Goal: Contribute content: Contribute content

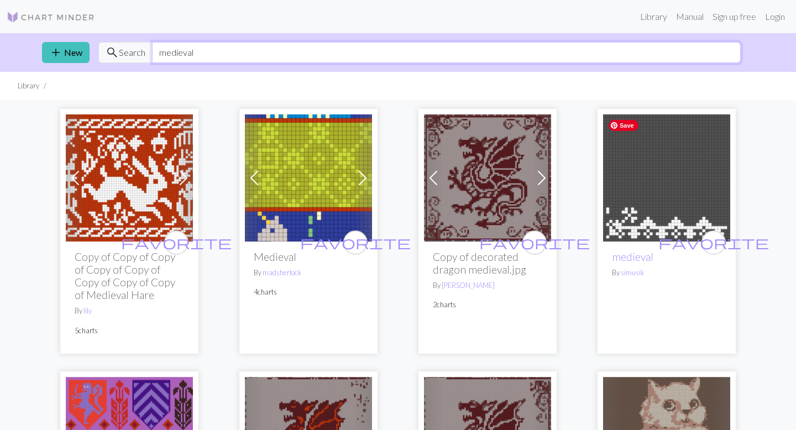
click at [279, 45] on input "medieval" at bounding box center [446, 52] width 589 height 21
type input "[PERSON_NAME] of arc"
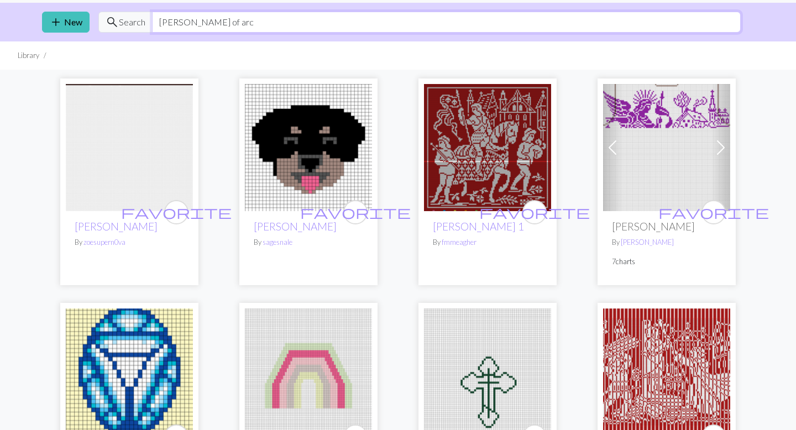
scroll to position [27, 0]
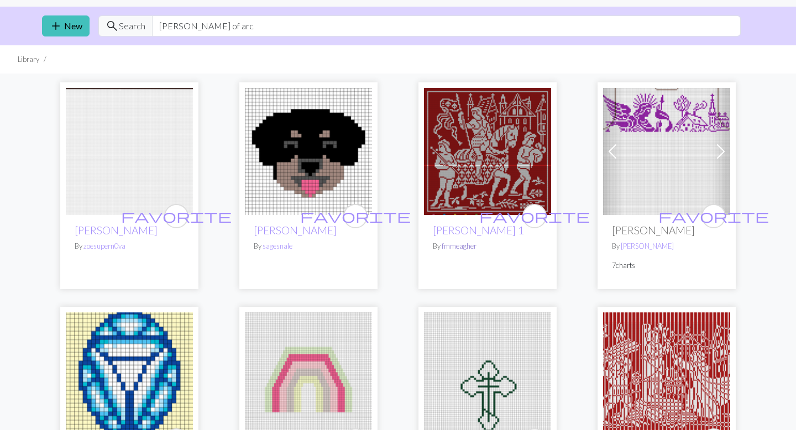
click at [451, 243] on link "fmmeagher" at bounding box center [459, 246] width 35 height 9
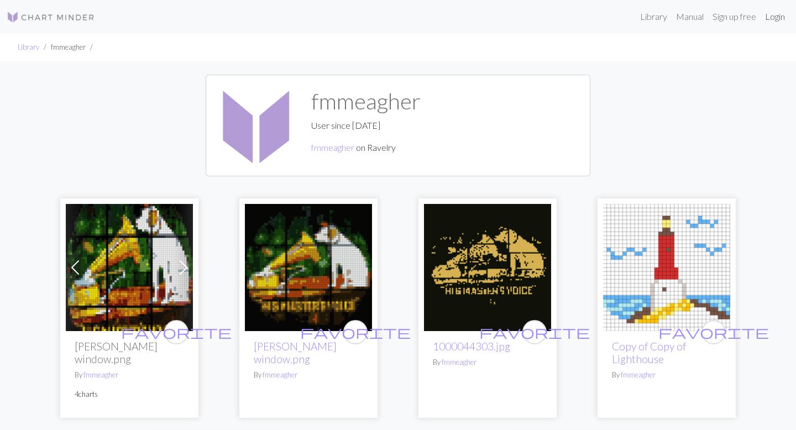
click at [774, 22] on link "Login" at bounding box center [775, 17] width 29 height 22
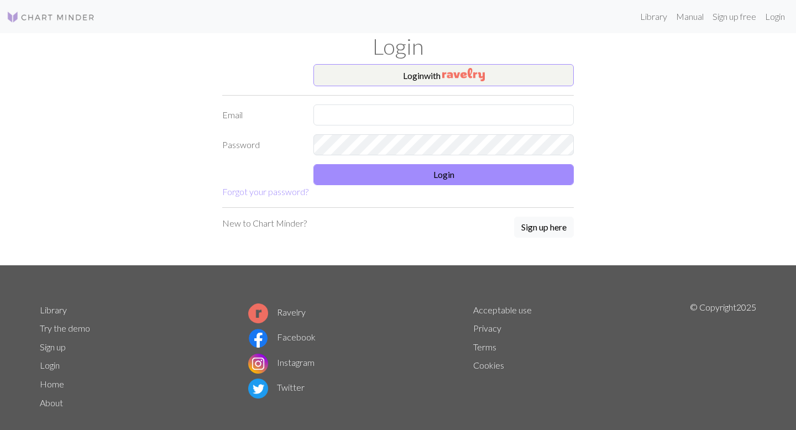
click at [488, 101] on form "Login with Email Password Login Forgot your password?" at bounding box center [398, 131] width 352 height 134
click at [488, 113] on input "text" at bounding box center [444, 115] width 260 height 21
type input "[EMAIL_ADDRESS][DOMAIN_NAME]"
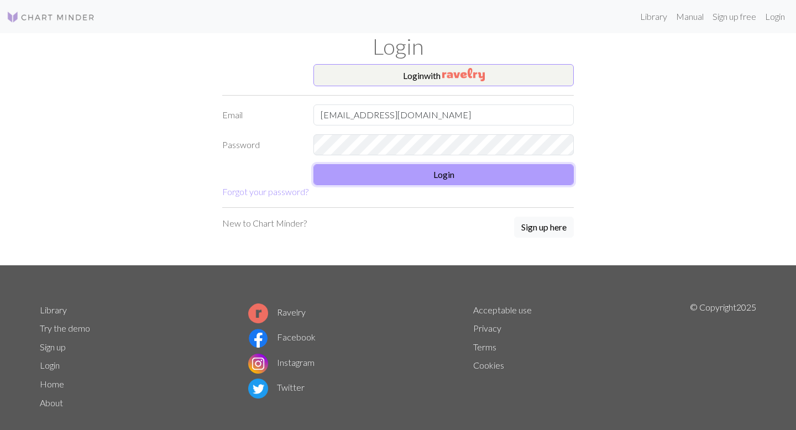
click at [482, 181] on button "Login" at bounding box center [444, 174] width 260 height 21
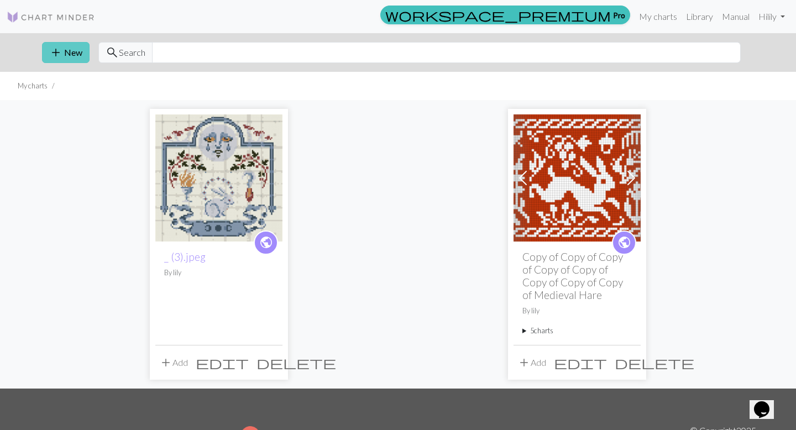
click at [67, 56] on button "add New" at bounding box center [66, 52] width 48 height 21
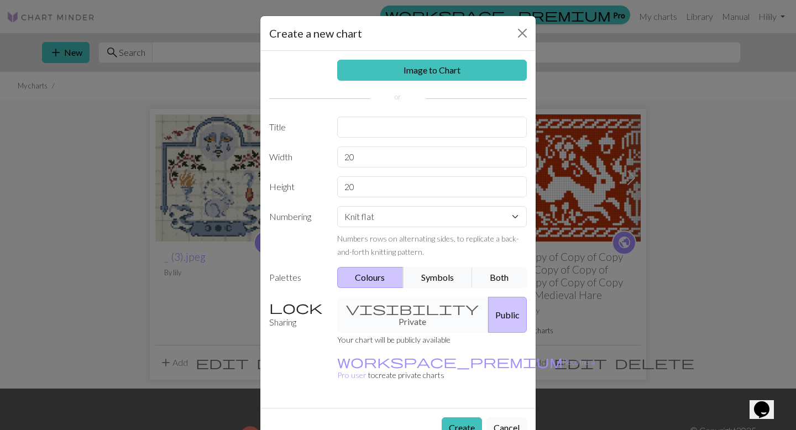
click at [444, 263] on div "Image to Chart Title Width 20 Height 20 Numbering Knit flat Knit in the round L…" at bounding box center [397, 229] width 275 height 357
click at [465, 220] on select "Knit flat Knit in the round Lace knitting Cross stitch" at bounding box center [432, 216] width 190 height 21
select select "crossstitch"
click at [337, 206] on select "Knit flat Knit in the round Lace knitting Cross stitch" at bounding box center [432, 216] width 190 height 21
click at [400, 129] on input "text" at bounding box center [432, 127] width 190 height 21
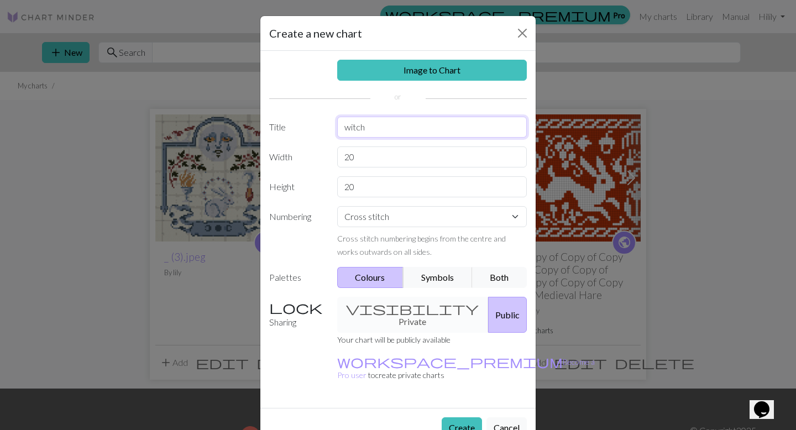
type input "witch"
click at [406, 310] on div "visibility Private Public" at bounding box center [432, 315] width 203 height 36
click at [403, 307] on div "visibility Private Public" at bounding box center [432, 315] width 203 height 36
click at [368, 155] on input "20" at bounding box center [432, 157] width 190 height 21
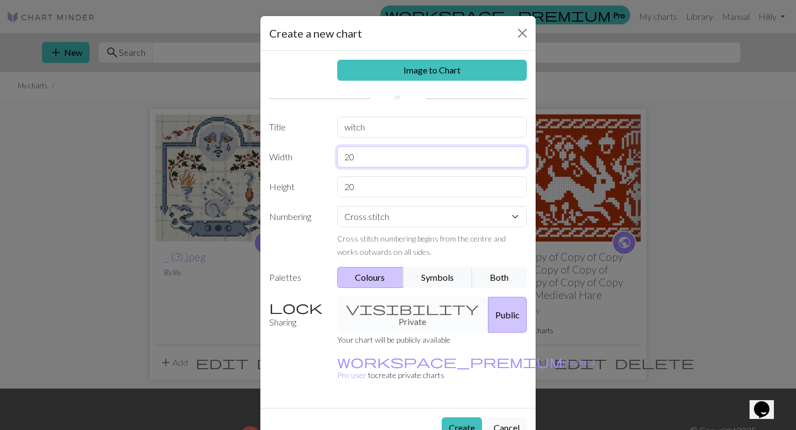
type input "2"
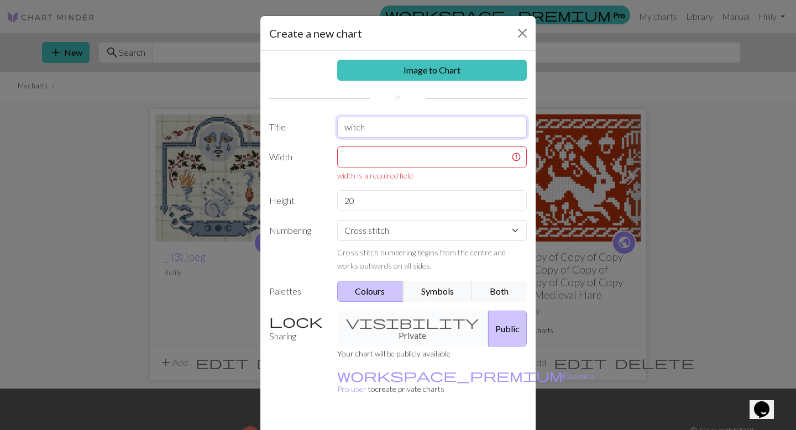
click at [358, 132] on input "witch" at bounding box center [432, 127] width 190 height 21
type input "w"
click at [359, 160] on input "text" at bounding box center [432, 157] width 190 height 21
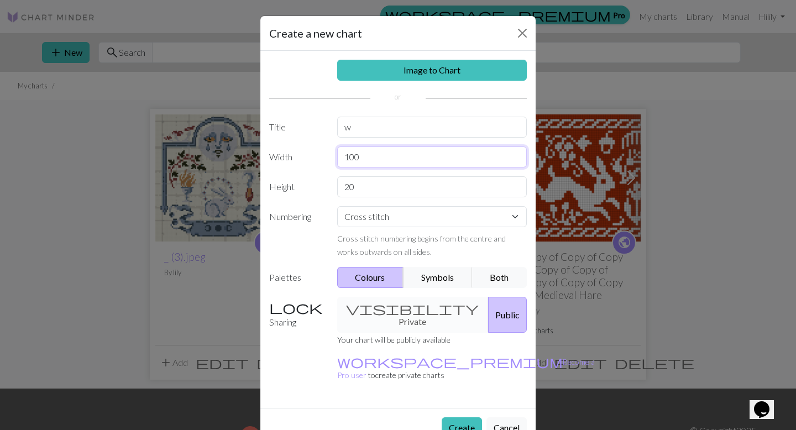
type input "100"
click at [357, 197] on input "20" at bounding box center [432, 186] width 190 height 21
type input "2"
type input "100"
click at [390, 85] on div "Image to Chart Title w Width 100 Height 100 Numbering Knit flat Knit in the rou…" at bounding box center [397, 229] width 275 height 357
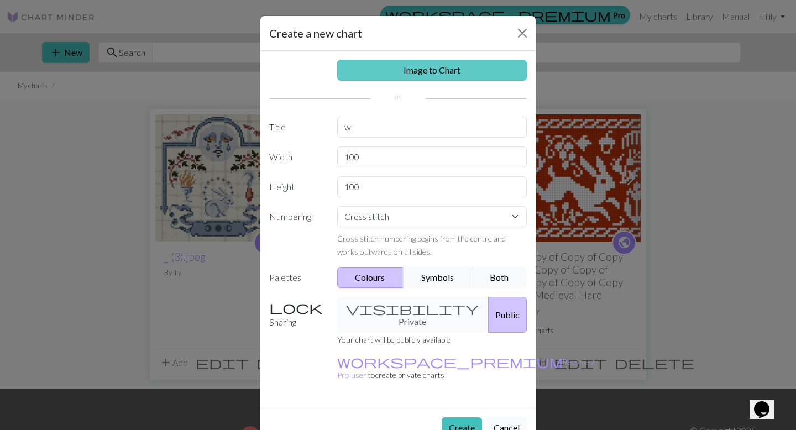
click at [390, 74] on link "Image to Chart" at bounding box center [432, 70] width 190 height 21
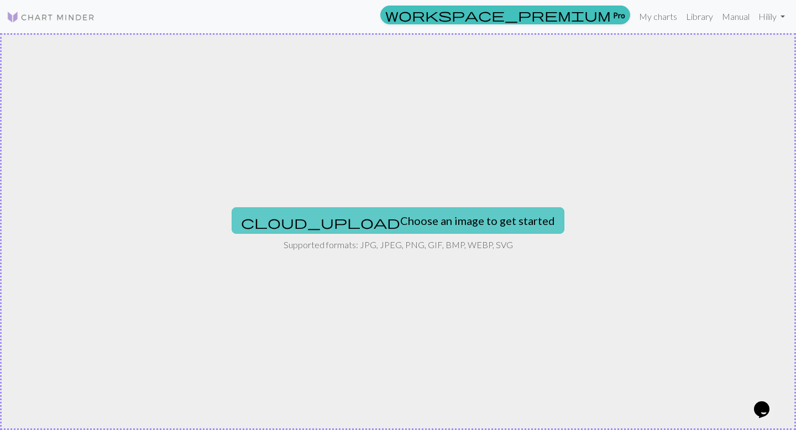
click at [382, 222] on button "cloud_upload Choose an image to get started" at bounding box center [398, 220] width 333 height 27
click at [396, 215] on button "cloud_upload Choose an image to get started" at bounding box center [398, 220] width 333 height 27
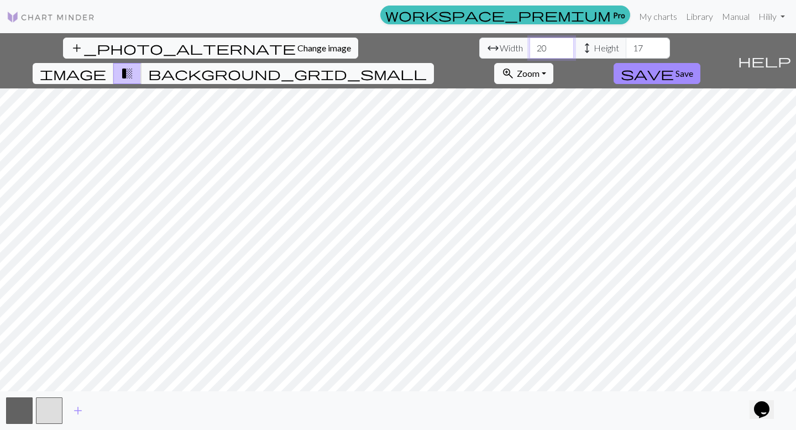
click at [530, 45] on input "20" at bounding box center [552, 48] width 44 height 21
click at [530, 50] on input "19" at bounding box center [552, 48] width 44 height 21
click at [530, 50] on input "18" at bounding box center [552, 48] width 44 height 21
click at [530, 50] on input "17" at bounding box center [552, 48] width 44 height 21
click at [530, 50] on input "16" at bounding box center [552, 48] width 44 height 21
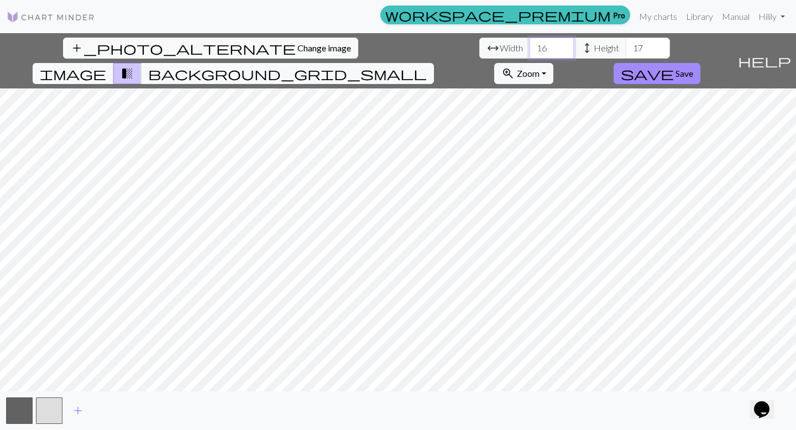
click at [530, 40] on input "16" at bounding box center [552, 48] width 44 height 21
click at [530, 41] on input "16" at bounding box center [552, 48] width 44 height 21
click at [530, 43] on input "17" at bounding box center [552, 48] width 44 height 21
click at [530, 43] on input "18" at bounding box center [552, 48] width 44 height 21
click at [530, 43] on input "19" at bounding box center [552, 48] width 44 height 21
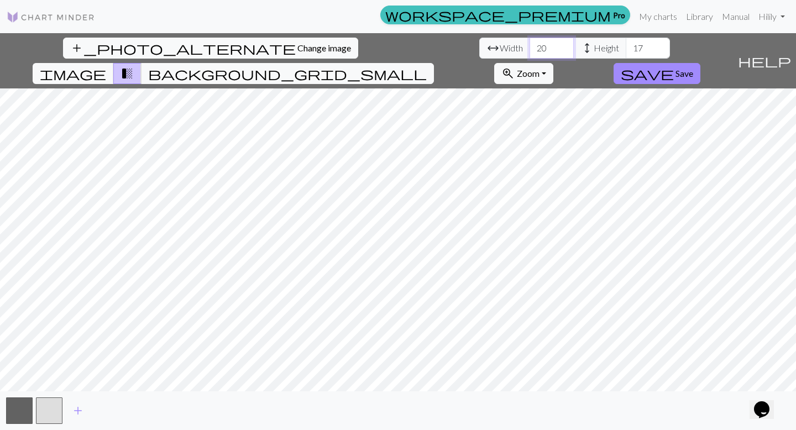
click at [530, 43] on input "20" at bounding box center [552, 48] width 44 height 21
click at [530, 43] on input "21" at bounding box center [552, 48] width 44 height 21
click at [530, 43] on input "22" at bounding box center [552, 48] width 44 height 21
click at [530, 43] on input "23" at bounding box center [552, 48] width 44 height 21
click at [530, 43] on input "24" at bounding box center [552, 48] width 44 height 21
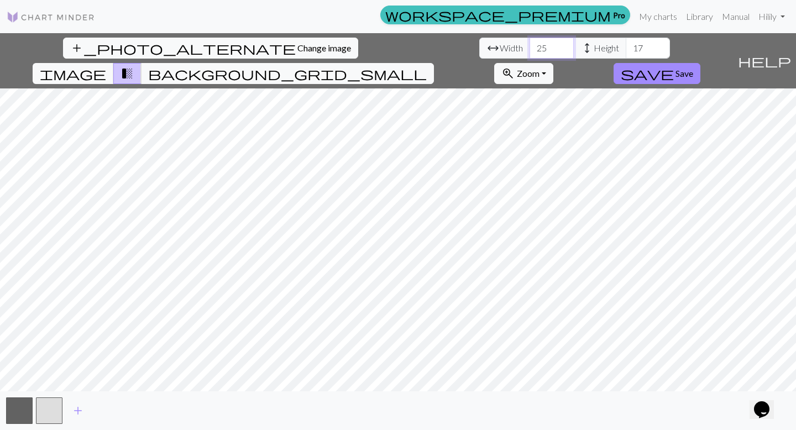
click at [530, 43] on input "25" at bounding box center [552, 48] width 44 height 21
click at [530, 43] on input "26" at bounding box center [552, 48] width 44 height 21
click at [530, 43] on input "27" at bounding box center [552, 48] width 44 height 21
click at [530, 43] on input "28" at bounding box center [552, 48] width 44 height 21
click at [530, 43] on input "29" at bounding box center [552, 48] width 44 height 21
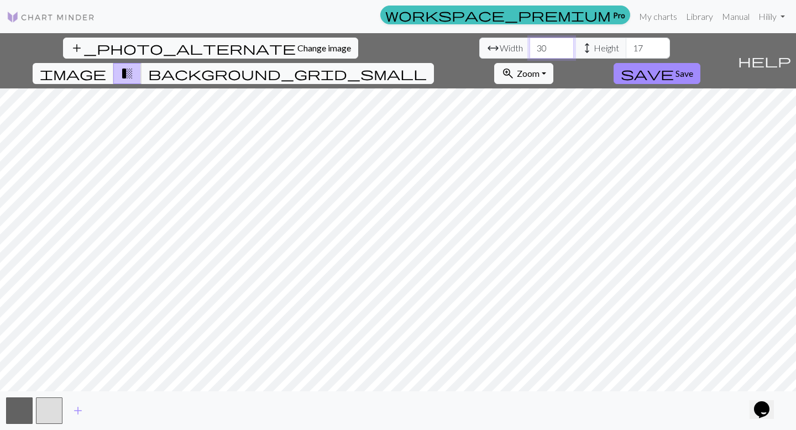
click at [530, 43] on input "30" at bounding box center [552, 48] width 44 height 21
click at [530, 43] on input "31" at bounding box center [552, 48] width 44 height 21
click at [530, 43] on input "32" at bounding box center [552, 48] width 44 height 21
click at [530, 43] on input "33" at bounding box center [552, 48] width 44 height 21
click at [530, 43] on input "34" at bounding box center [552, 48] width 44 height 21
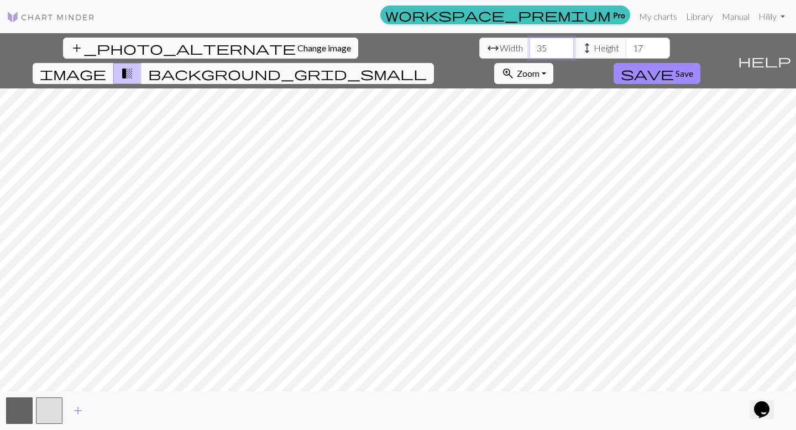
click at [530, 43] on input "35" at bounding box center [552, 48] width 44 height 21
click at [530, 43] on input "36" at bounding box center [552, 48] width 44 height 21
click at [530, 43] on input "37" at bounding box center [552, 48] width 44 height 21
click at [530, 43] on input "38" at bounding box center [552, 48] width 44 height 21
click at [530, 43] on input "39" at bounding box center [552, 48] width 44 height 21
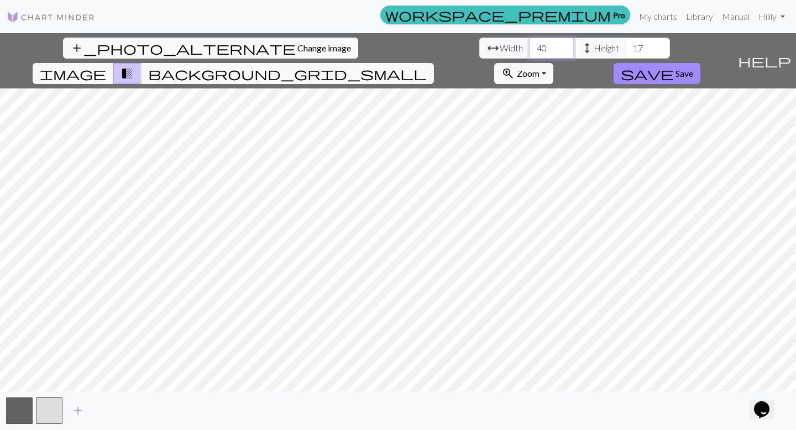
click at [530, 43] on input "40" at bounding box center [552, 48] width 44 height 21
click at [530, 43] on input "41" at bounding box center [552, 48] width 44 height 21
click at [530, 43] on input "42" at bounding box center [552, 48] width 44 height 21
click at [530, 43] on input "43" at bounding box center [552, 48] width 44 height 21
click at [530, 43] on input "44" at bounding box center [552, 48] width 44 height 21
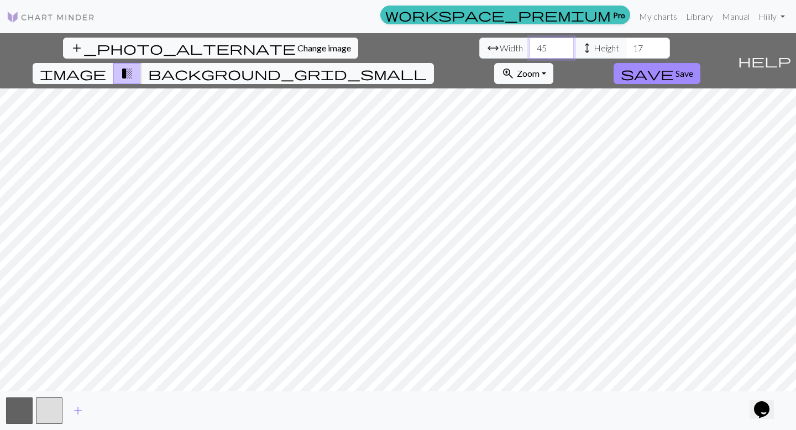
click at [530, 43] on input "45" at bounding box center [552, 48] width 44 height 21
click at [530, 43] on input "46" at bounding box center [552, 48] width 44 height 21
click at [530, 43] on input "47" at bounding box center [552, 48] width 44 height 21
click at [530, 43] on input "48" at bounding box center [552, 48] width 44 height 21
click at [530, 43] on input "49" at bounding box center [552, 48] width 44 height 21
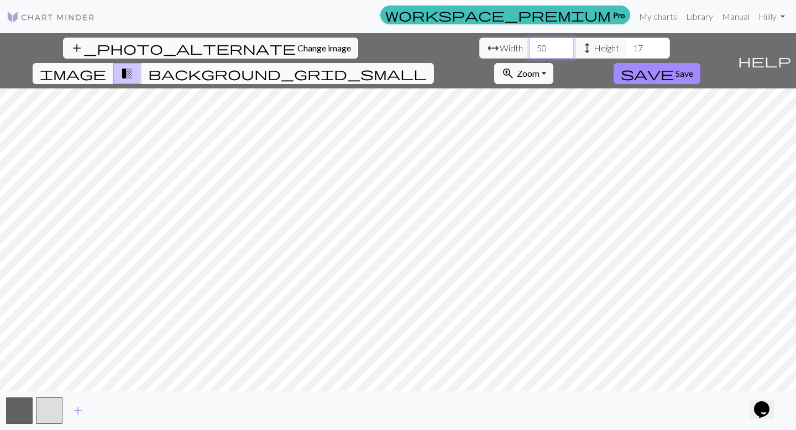
click at [530, 43] on input "50" at bounding box center [552, 48] width 44 height 21
click at [530, 43] on input "51" at bounding box center [552, 48] width 44 height 21
click at [530, 43] on input "52" at bounding box center [552, 48] width 44 height 21
click at [530, 43] on input "53" at bounding box center [552, 48] width 44 height 21
click at [530, 43] on input "54" at bounding box center [552, 48] width 44 height 21
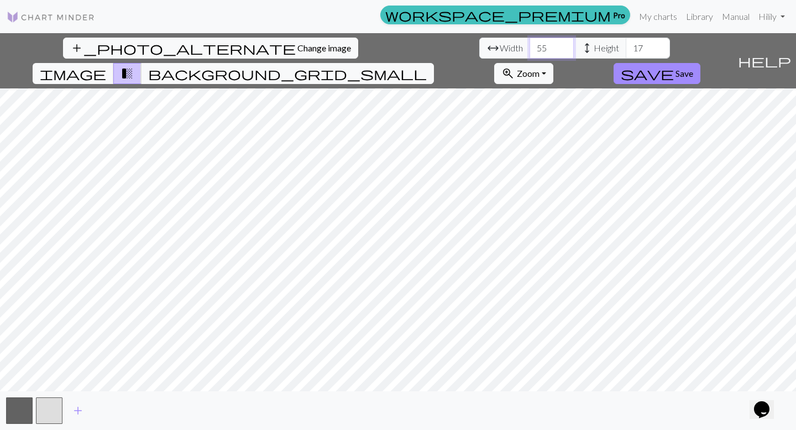
click at [530, 43] on input "55" at bounding box center [552, 48] width 44 height 21
click at [530, 43] on input "56" at bounding box center [552, 48] width 44 height 21
click at [530, 43] on input "57" at bounding box center [552, 48] width 44 height 21
click at [530, 43] on input "58" at bounding box center [552, 48] width 44 height 21
click at [530, 43] on input "59" at bounding box center [552, 48] width 44 height 21
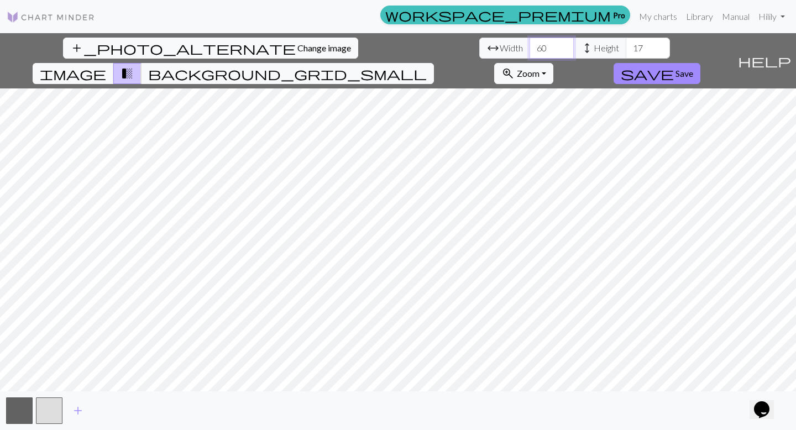
click at [530, 43] on input "60" at bounding box center [552, 48] width 44 height 21
click at [530, 43] on input "61" at bounding box center [552, 48] width 44 height 21
click at [530, 43] on input "62" at bounding box center [552, 48] width 44 height 21
click at [530, 43] on input "63" at bounding box center [552, 48] width 44 height 21
click at [530, 43] on input "64" at bounding box center [552, 48] width 44 height 21
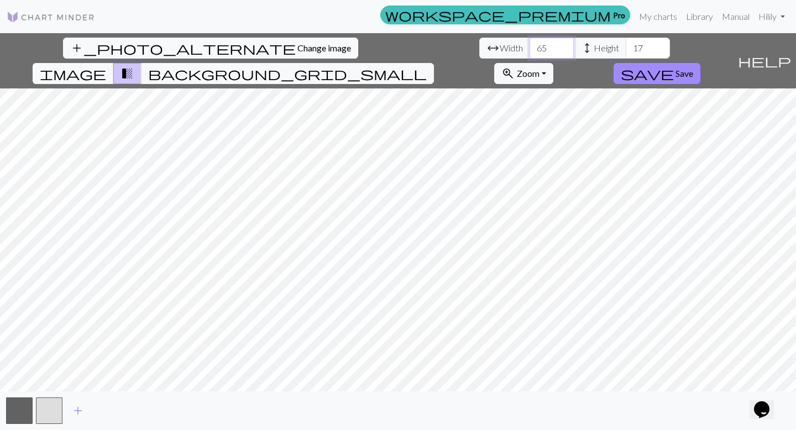
click at [530, 43] on input "65" at bounding box center [552, 48] width 44 height 21
click at [530, 43] on input "66" at bounding box center [552, 48] width 44 height 21
click at [530, 43] on input "67" at bounding box center [552, 48] width 44 height 21
click at [530, 43] on input "68" at bounding box center [552, 48] width 44 height 21
click at [530, 43] on input "69" at bounding box center [552, 48] width 44 height 21
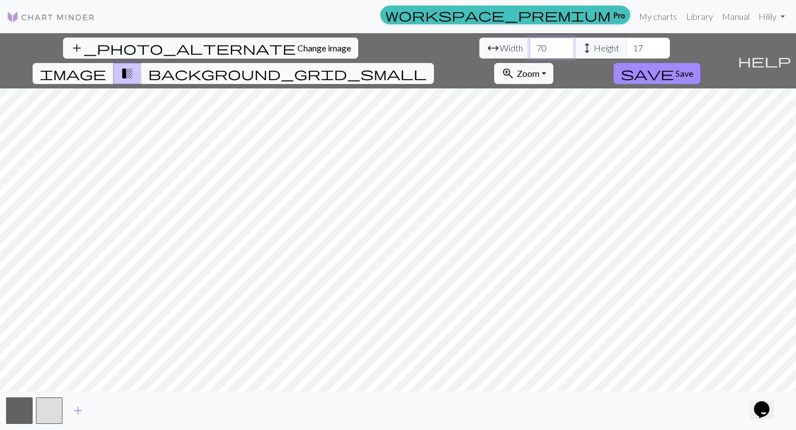
type input "70"
click at [530, 43] on input "70" at bounding box center [552, 48] width 44 height 21
click at [391, 396] on div "add_photo_alternate Change image arrow_range Width 70 height Height 17 image tr…" at bounding box center [398, 231] width 796 height 397
click at [626, 47] on input "17" at bounding box center [648, 48] width 44 height 21
type input "1"
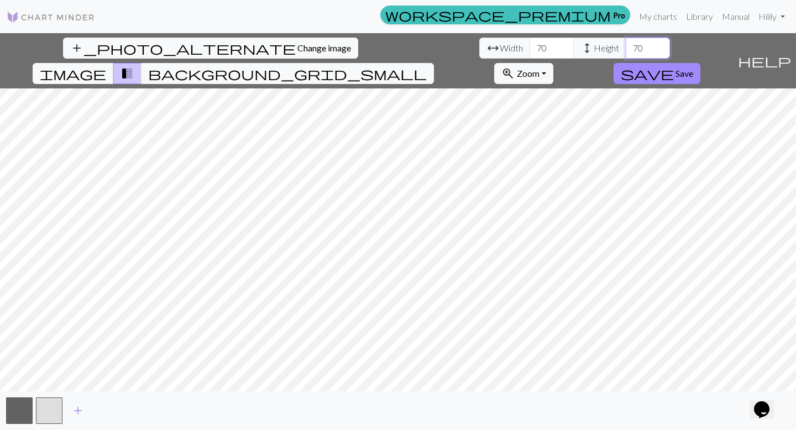
type input "7"
type input "100"
click at [530, 44] on input "70" at bounding box center [552, 48] width 44 height 21
type input "150"
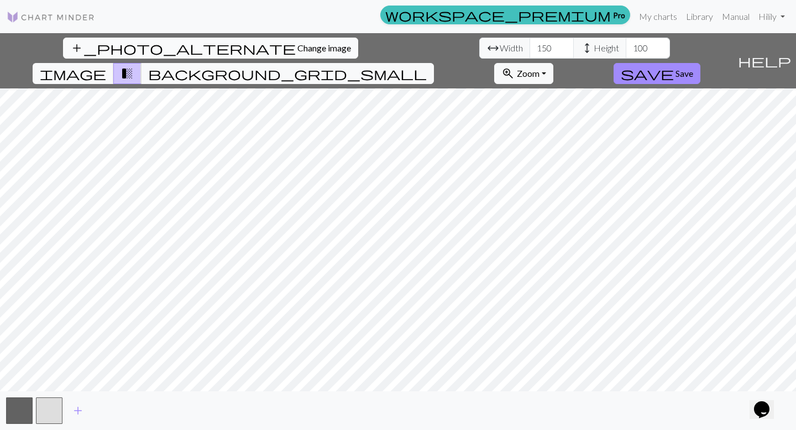
click at [297, 50] on span "Change image" at bounding box center [324, 48] width 54 height 11
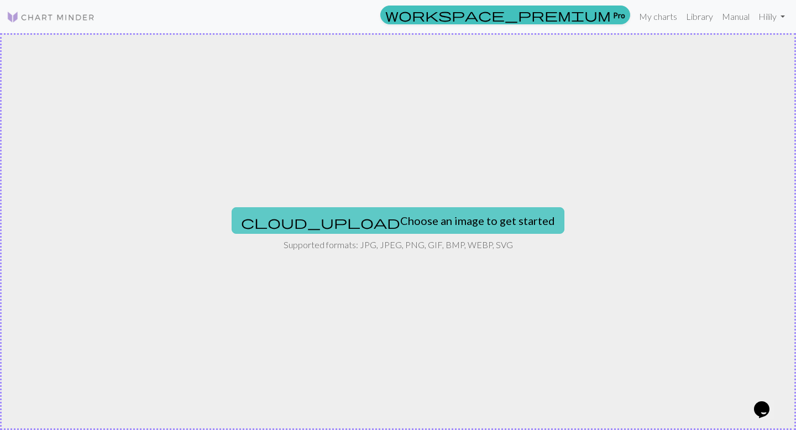
click at [432, 232] on button "cloud_upload Choose an image to get started" at bounding box center [398, 220] width 333 height 27
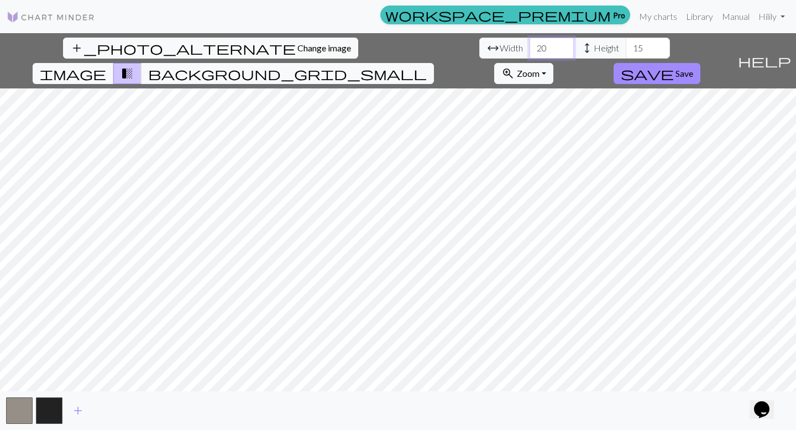
click at [530, 43] on input "20" at bounding box center [552, 48] width 44 height 21
drag, startPoint x: 249, startPoint y: 43, endPoint x: 226, endPoint y: 43, distance: 22.7
click at [479, 43] on div "arrow_range Width 20 height Height 15" at bounding box center [574, 48] width 191 height 21
drag, startPoint x: 248, startPoint y: 43, endPoint x: 205, endPoint y: 41, distance: 43.1
click at [479, 43] on div "arrow_range Width 20 height Height 15" at bounding box center [574, 48] width 191 height 21
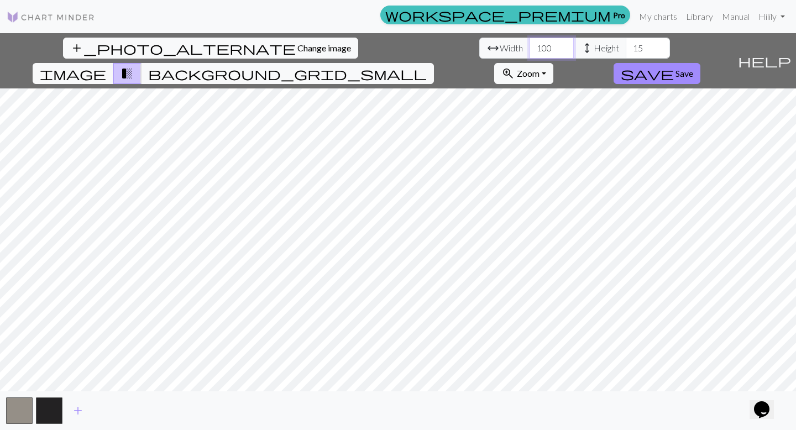
type input "100"
drag, startPoint x: 344, startPoint y: 53, endPoint x: 292, endPoint y: 53, distance: 52.0
click at [479, 53] on div "arrow_range Width 100 height Height 15" at bounding box center [574, 48] width 191 height 21
type input "75"
click at [530, 49] on input "100" at bounding box center [552, 48] width 44 height 21
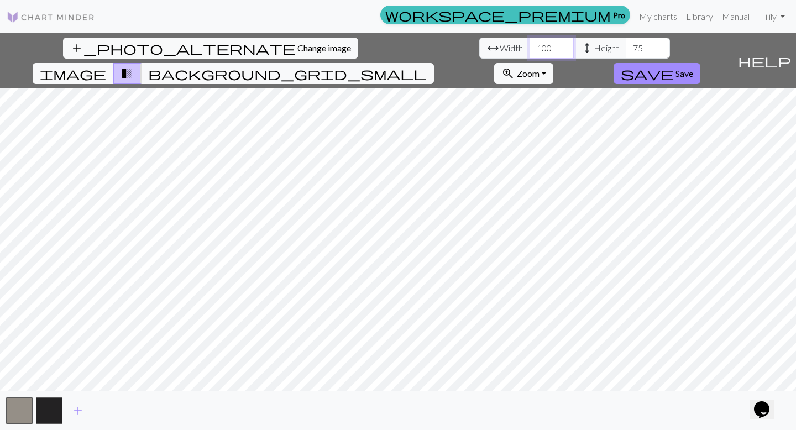
click at [530, 55] on input "100" at bounding box center [552, 48] width 44 height 21
type input "136"
click at [626, 50] on input "74" at bounding box center [648, 48] width 44 height 21
type input "7"
type input "107"
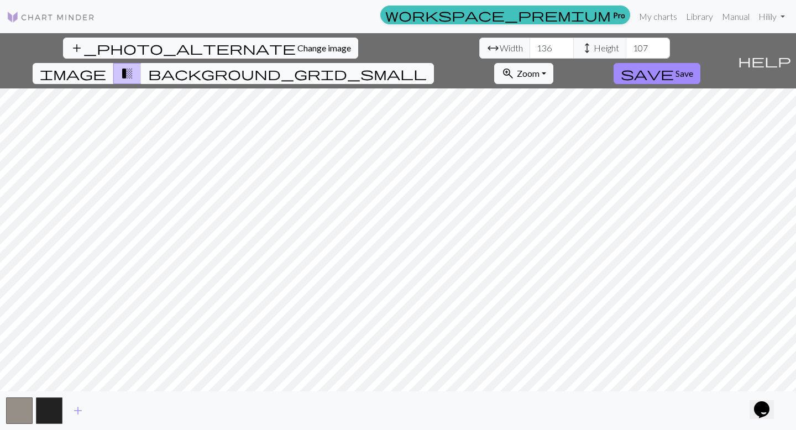
click at [427, 66] on span "background_grid_small" at bounding box center [287, 73] width 279 height 15
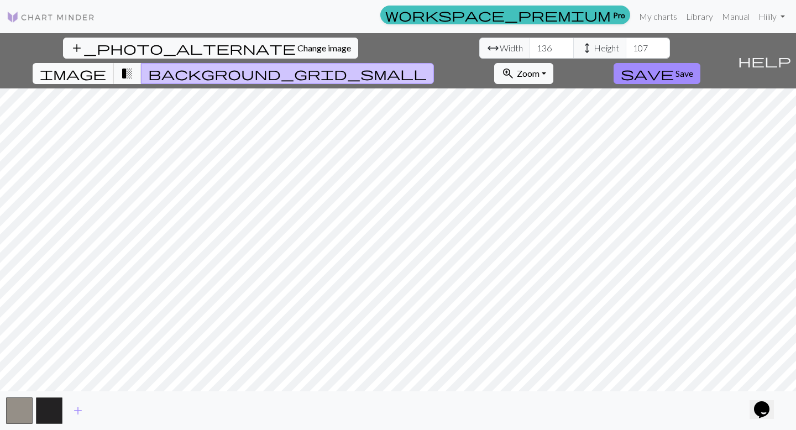
click at [114, 63] on button "image" at bounding box center [73, 73] width 81 height 21
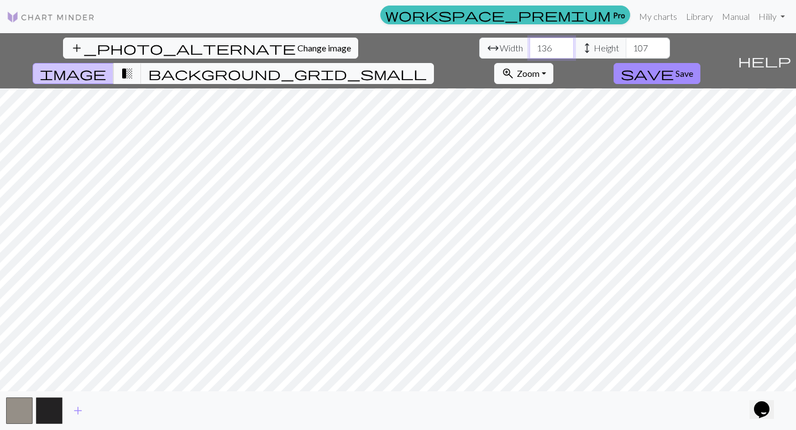
click at [530, 50] on input "136" at bounding box center [552, 48] width 44 height 21
type input "138"
click at [297, 50] on span "Change image" at bounding box center [324, 48] width 54 height 11
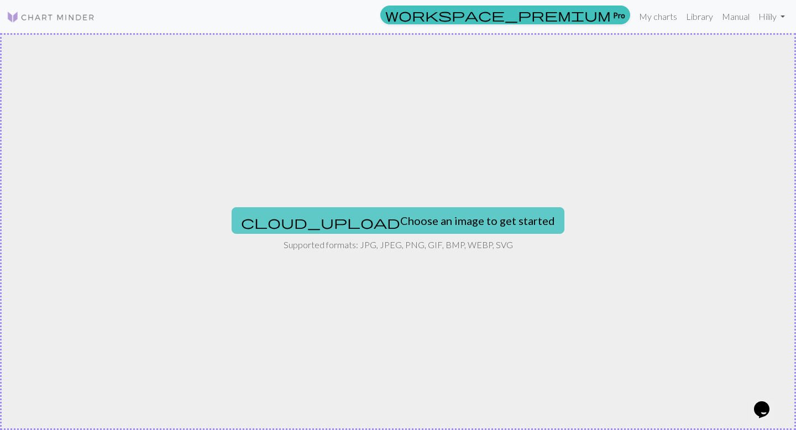
click at [353, 228] on button "cloud_upload Choose an image to get started" at bounding box center [398, 220] width 333 height 27
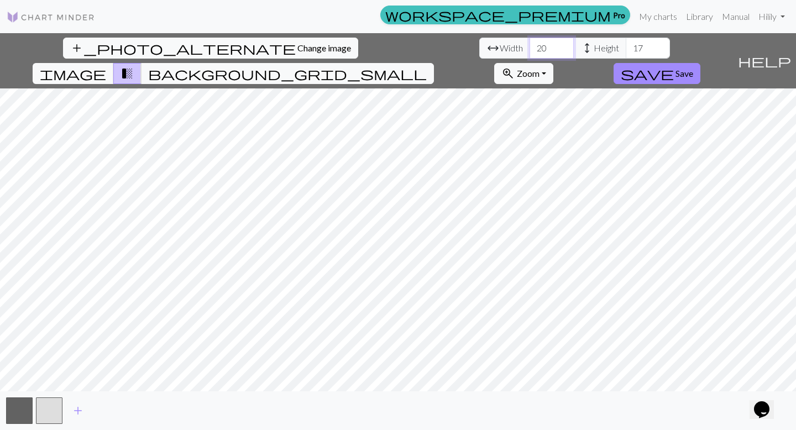
click at [530, 54] on input "20" at bounding box center [552, 48] width 44 height 21
type input "2"
type input "136"
click at [626, 43] on input "18" at bounding box center [648, 48] width 44 height 21
type input "1"
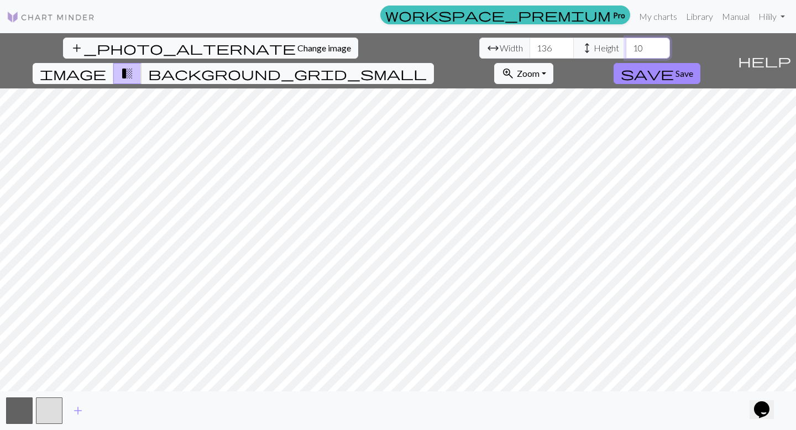
type input "107"
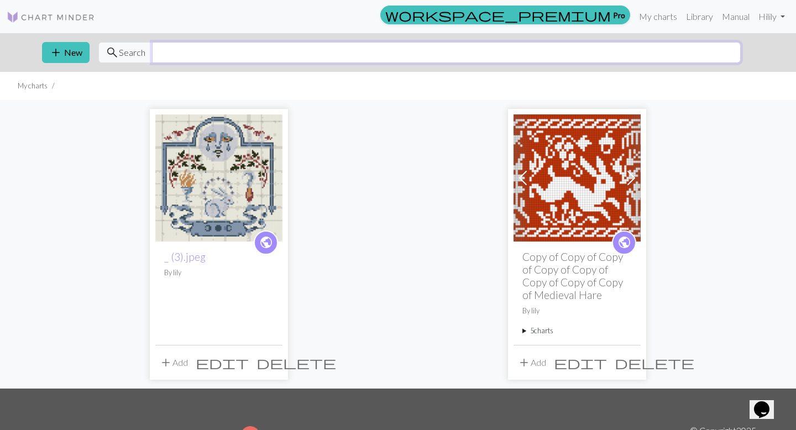
click at [372, 55] on input "text" at bounding box center [446, 52] width 589 height 21
type input "witch"
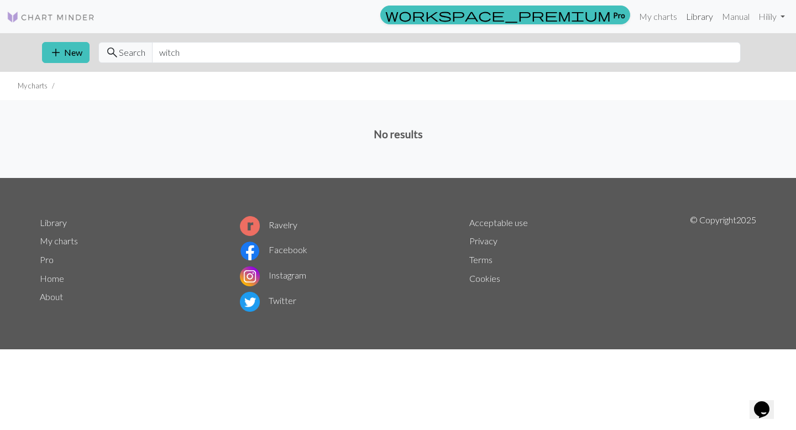
click at [701, 18] on link "Library" at bounding box center [700, 17] width 36 height 22
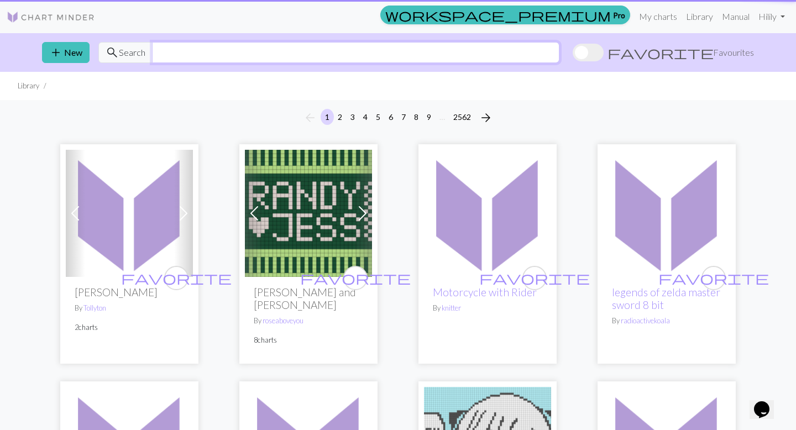
click at [220, 58] on input "text" at bounding box center [356, 52] width 408 height 21
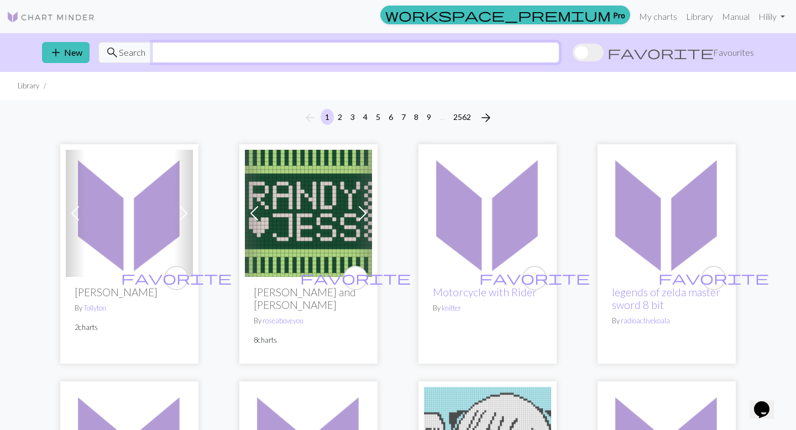
click at [214, 49] on input "text" at bounding box center [356, 52] width 408 height 21
type input "witch"
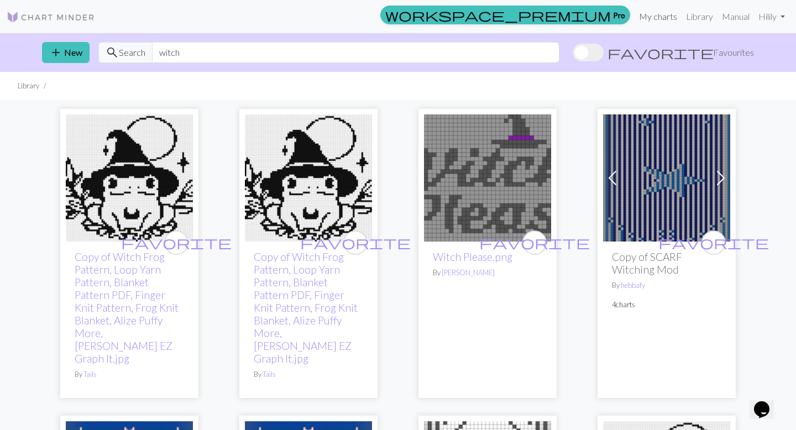
click at [665, 22] on link "My charts" at bounding box center [658, 17] width 47 height 22
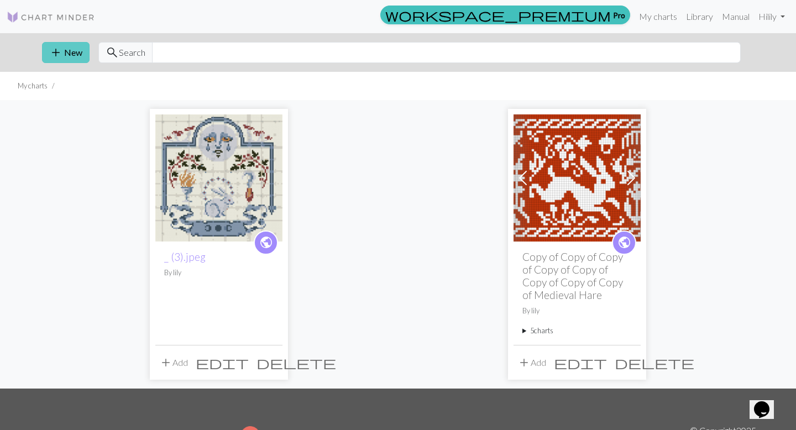
click at [69, 57] on button "add New" at bounding box center [66, 52] width 48 height 21
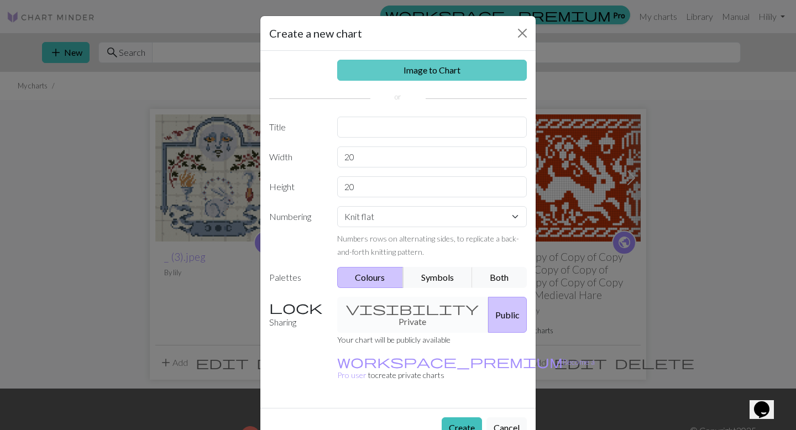
click at [391, 73] on link "Image to Chart" at bounding box center [432, 70] width 190 height 21
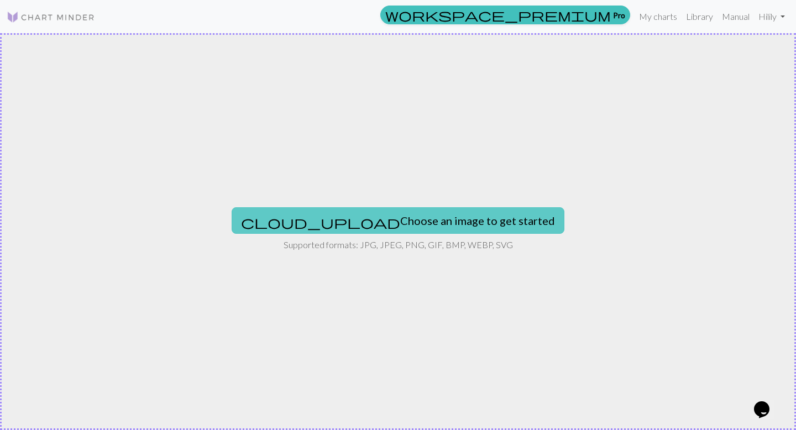
click at [393, 212] on button "cloud_upload Choose an image to get started" at bounding box center [398, 220] width 333 height 27
